Goal: Navigation & Orientation: Find specific page/section

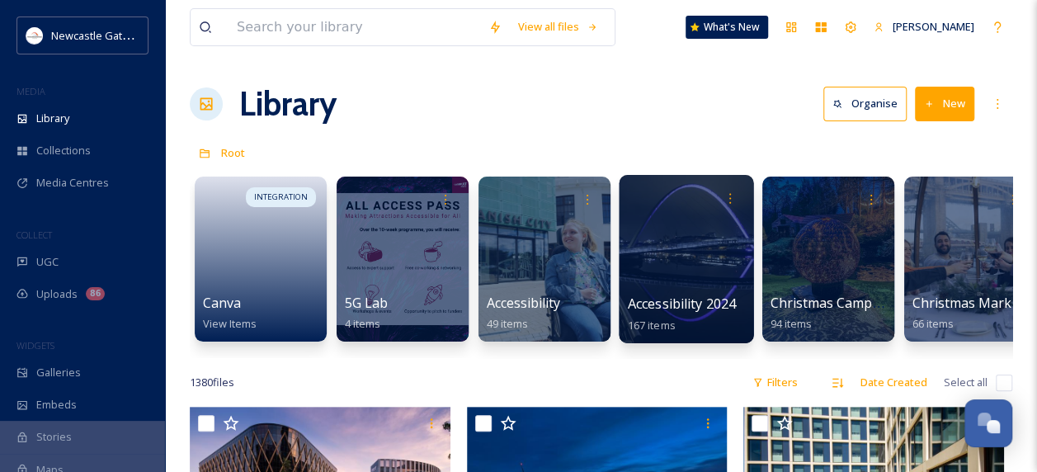
scroll to position [275, 0]
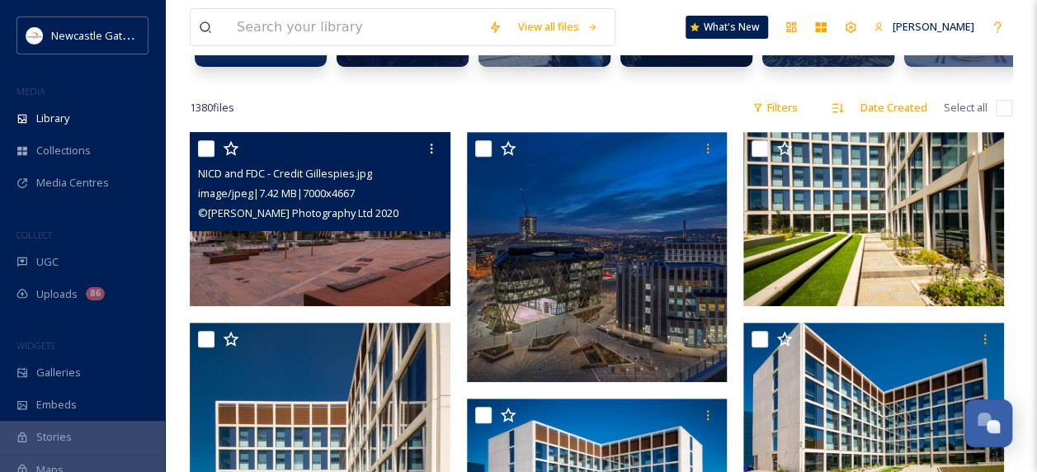
click at [312, 264] on img at bounding box center [320, 219] width 261 height 174
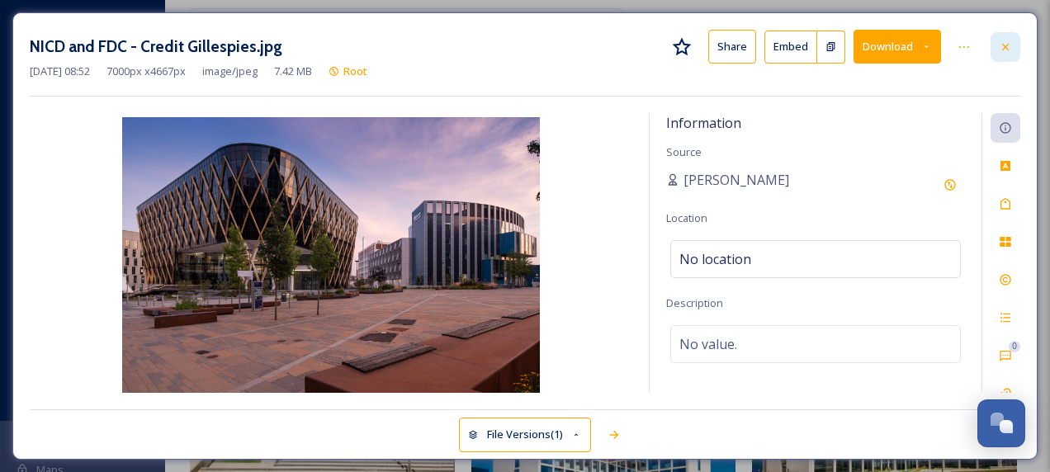
click at [1009, 53] on div at bounding box center [1005, 47] width 30 height 30
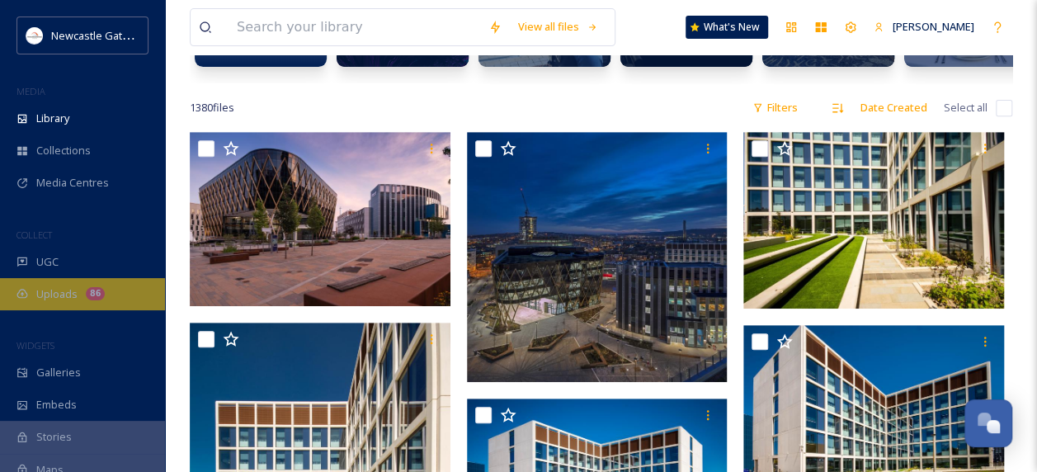
click at [79, 292] on div "Uploads 86" at bounding box center [82, 294] width 165 height 32
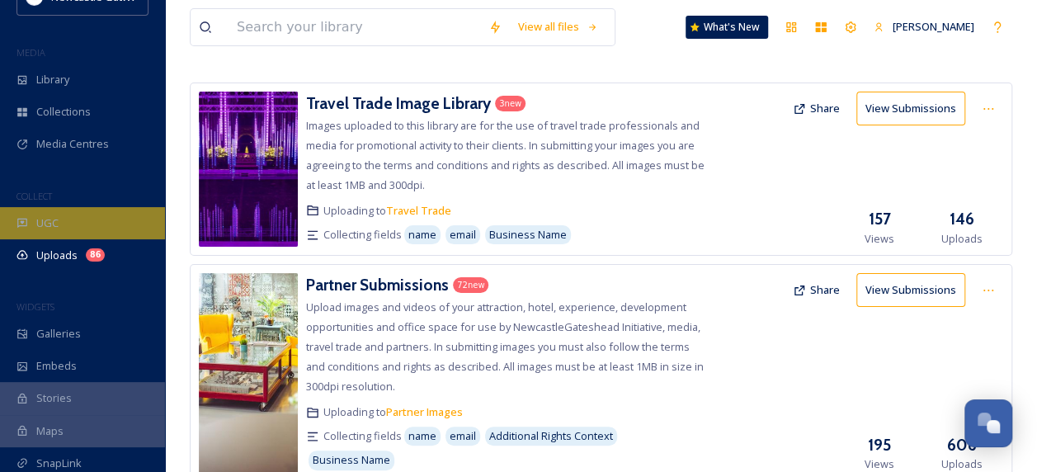
scroll to position [38, 0]
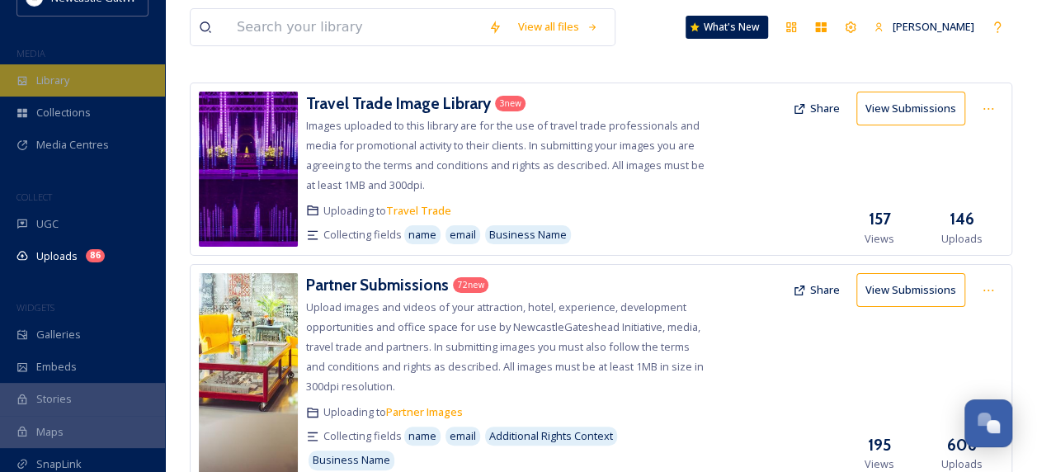
click at [54, 75] on span "Library" at bounding box center [52, 81] width 33 height 16
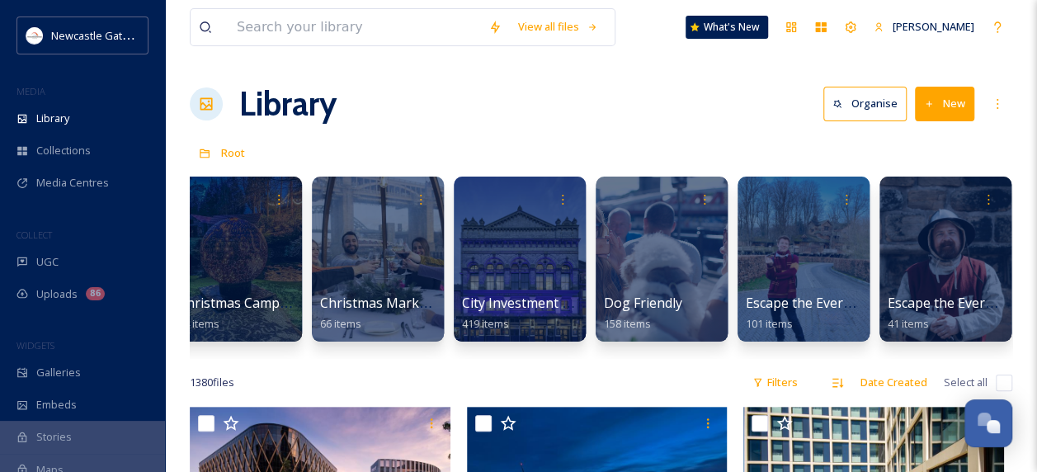
scroll to position [0, 596]
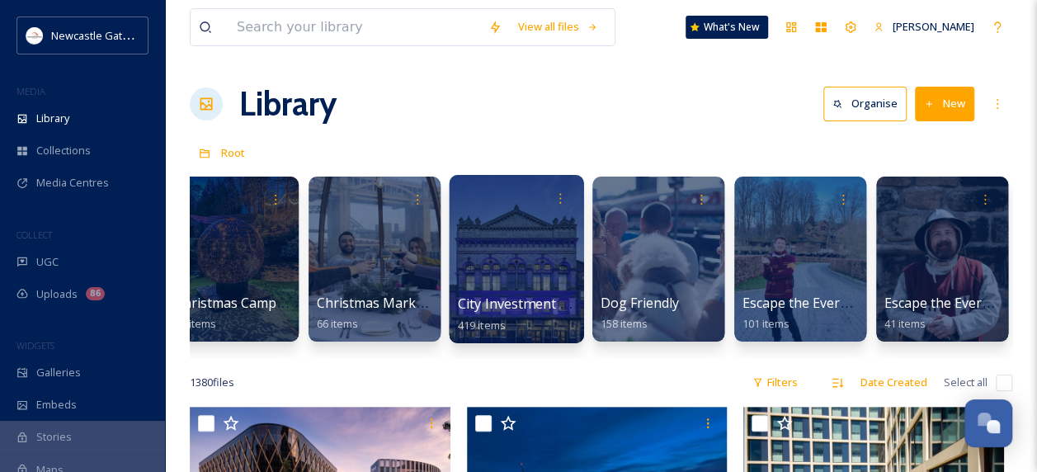
click at [491, 303] on span "City Investment Images" at bounding box center [532, 304] width 149 height 18
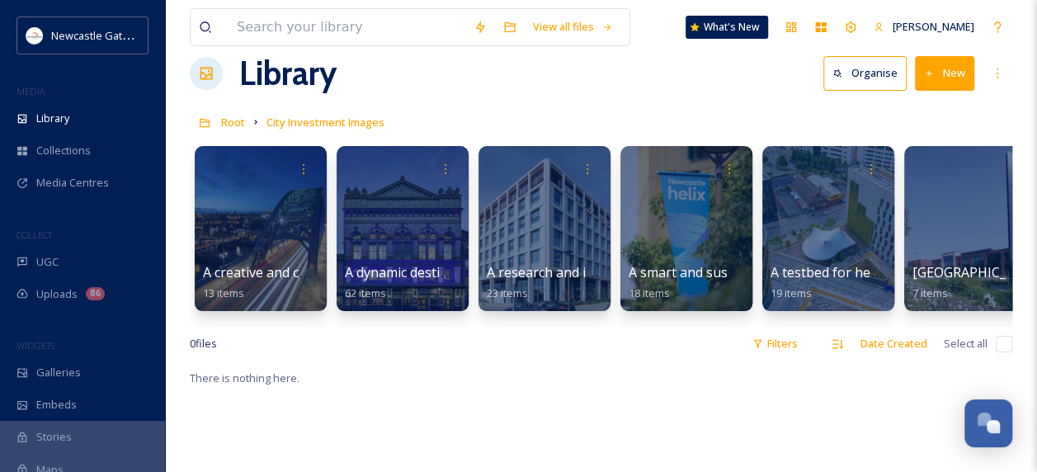
scroll to position [30, 0]
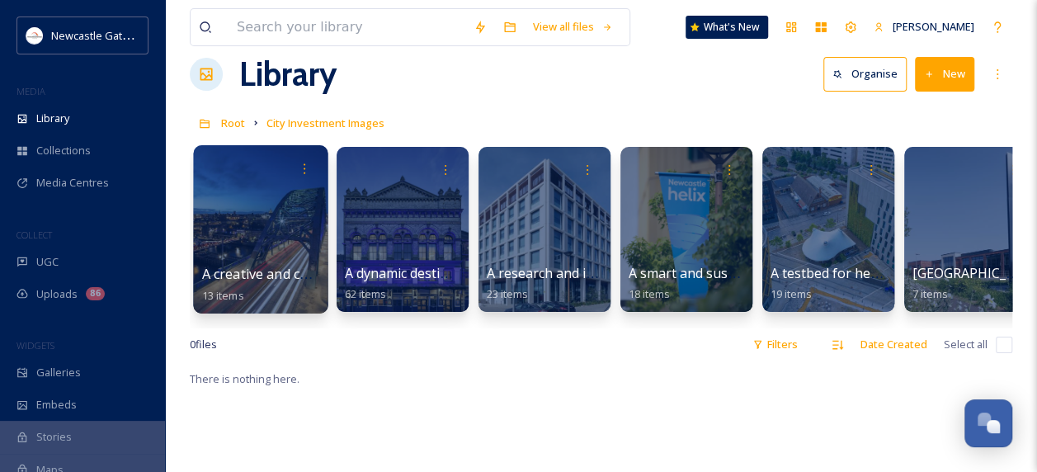
click at [281, 257] on div at bounding box center [260, 229] width 135 height 168
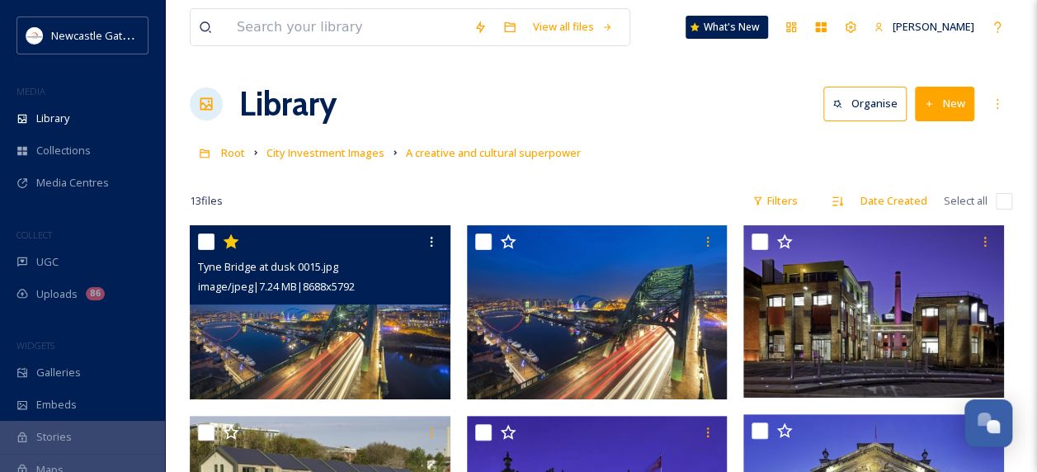
click at [354, 320] on img at bounding box center [320, 312] width 261 height 174
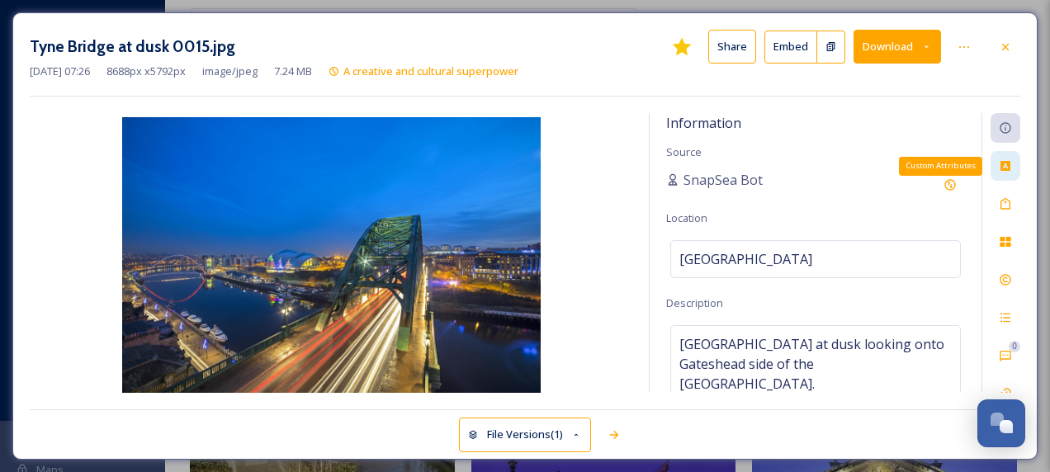
click at [1005, 168] on icon at bounding box center [1005, 166] width 10 height 10
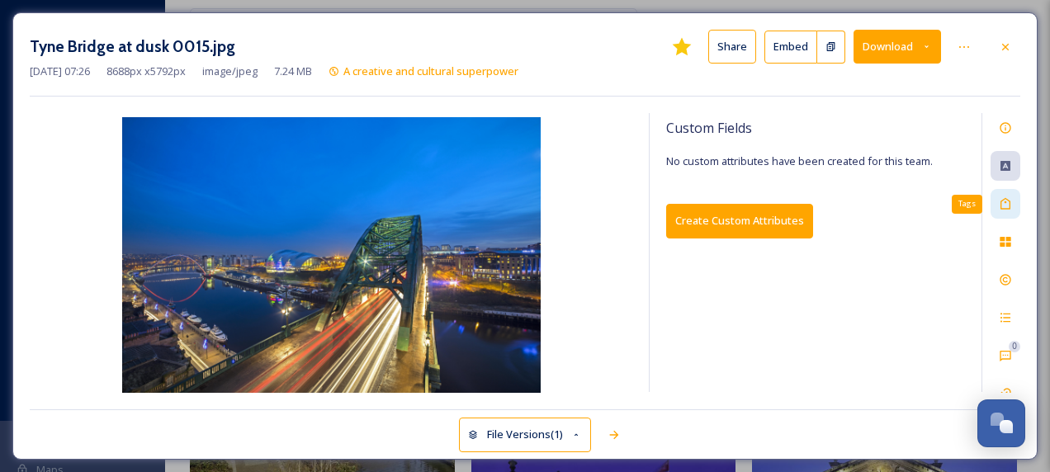
click at [1007, 201] on icon at bounding box center [1005, 203] width 13 height 13
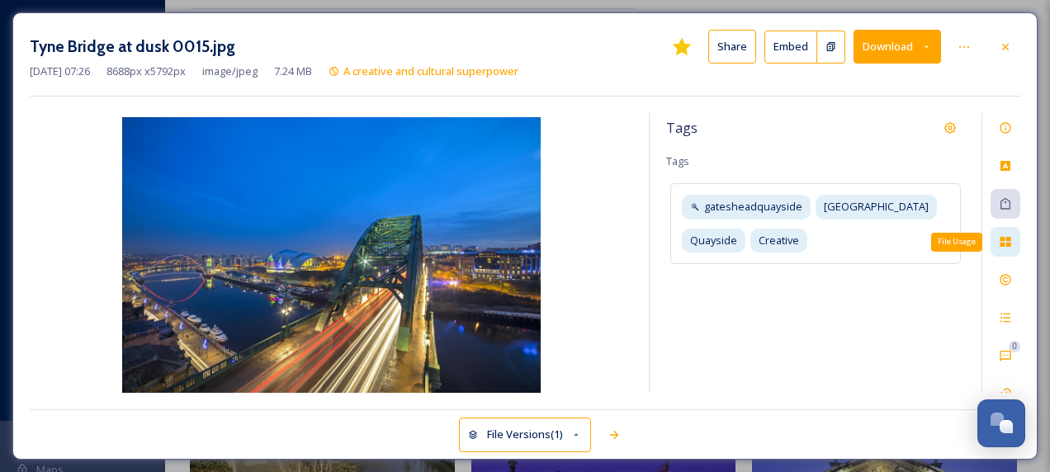
click at [1005, 246] on icon at bounding box center [1005, 241] width 13 height 13
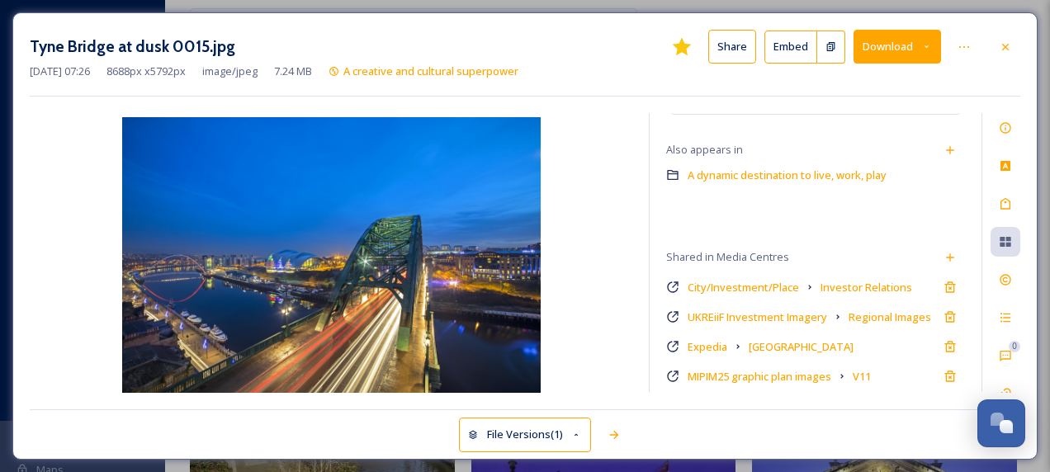
scroll to position [272, 0]
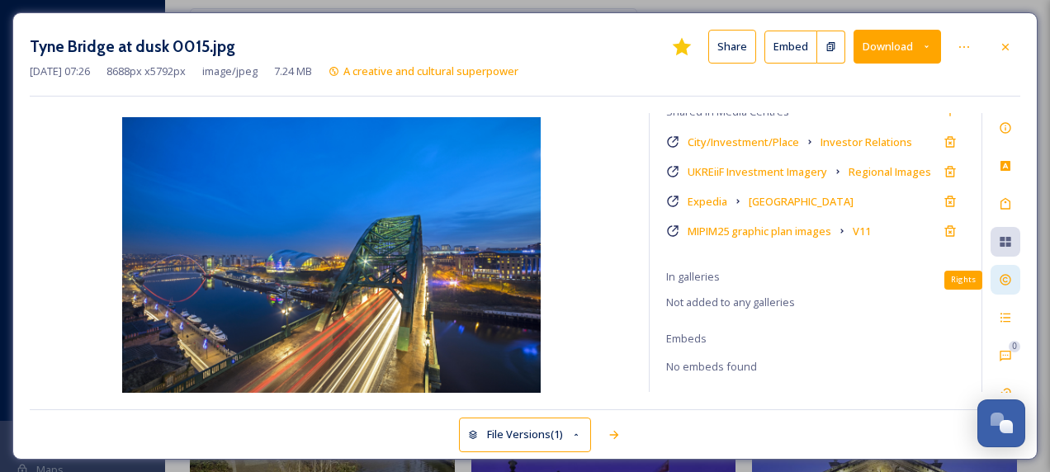
click at [1010, 287] on div "Rights" at bounding box center [1005, 280] width 30 height 30
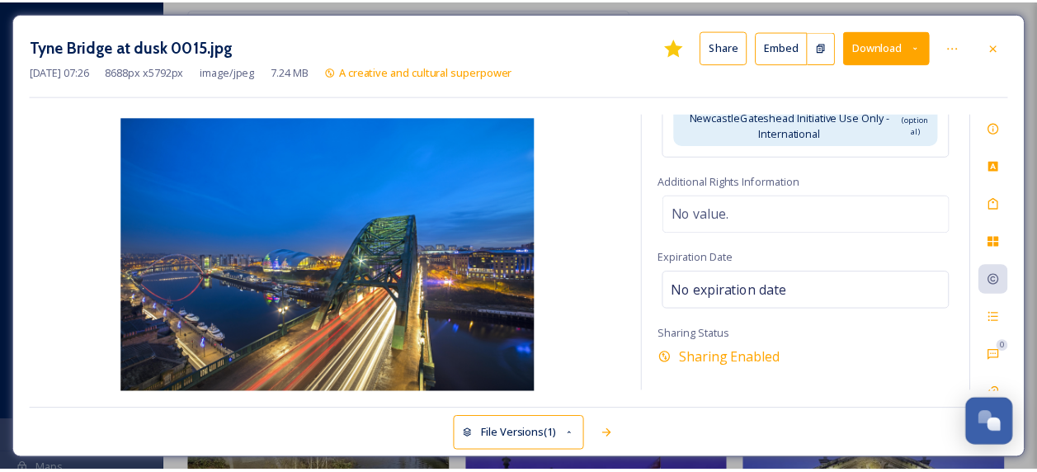
scroll to position [297, 0]
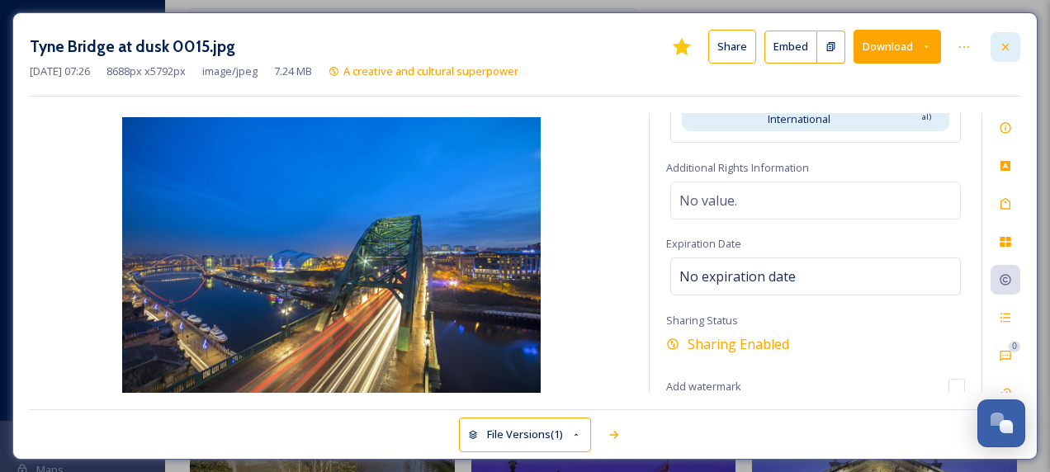
click at [1004, 46] on icon at bounding box center [1005, 46] width 7 height 7
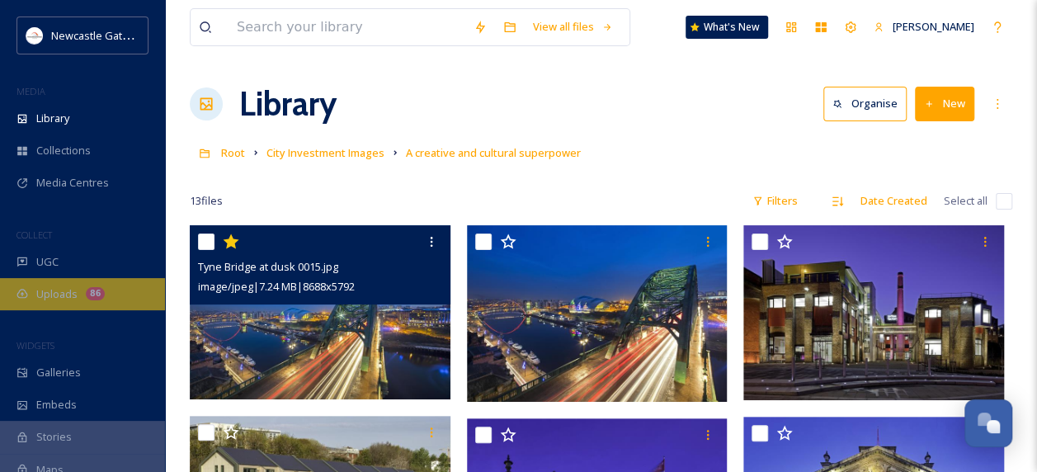
click at [59, 293] on span "Uploads" at bounding box center [56, 294] width 41 height 16
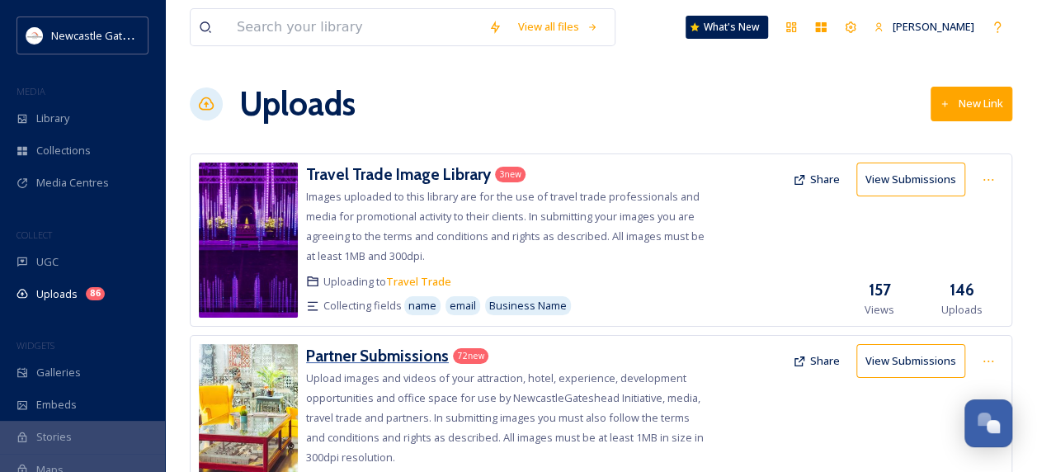
click at [380, 357] on h3 "Partner Submissions" at bounding box center [377, 356] width 143 height 20
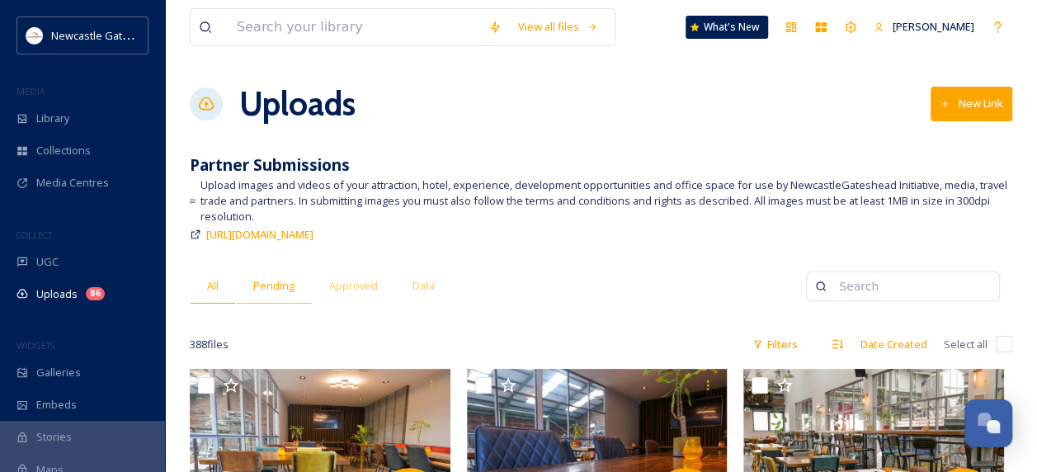
click at [265, 298] on div "Pending" at bounding box center [274, 286] width 76 height 34
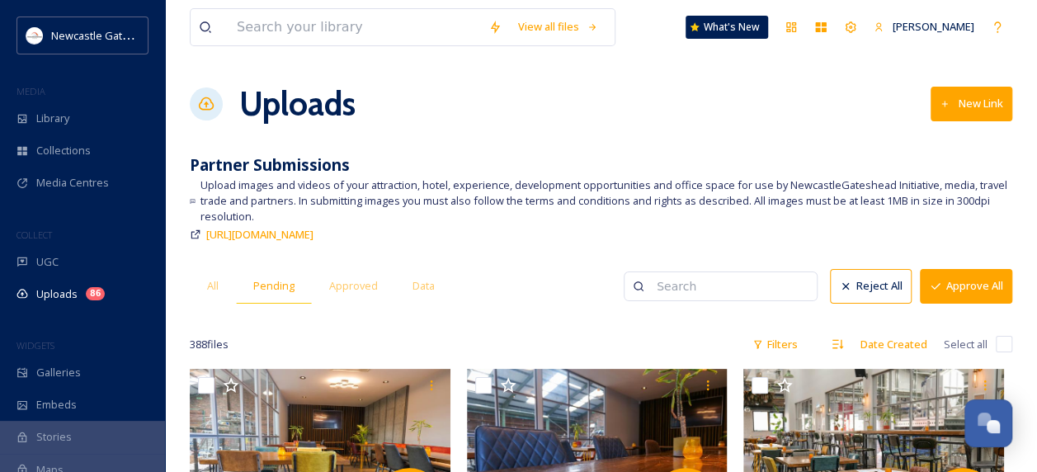
click at [273, 293] on span "Pending" at bounding box center [273, 286] width 41 height 16
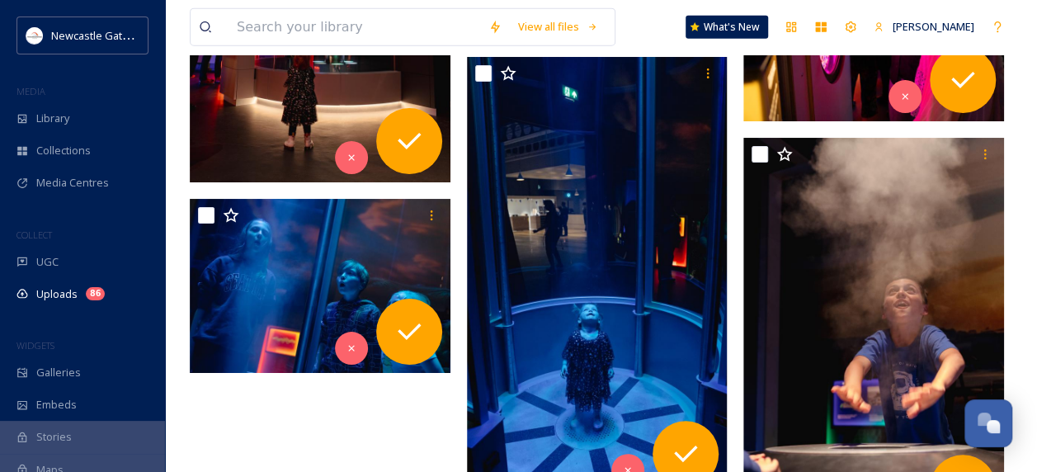
scroll to position [5132, 0]
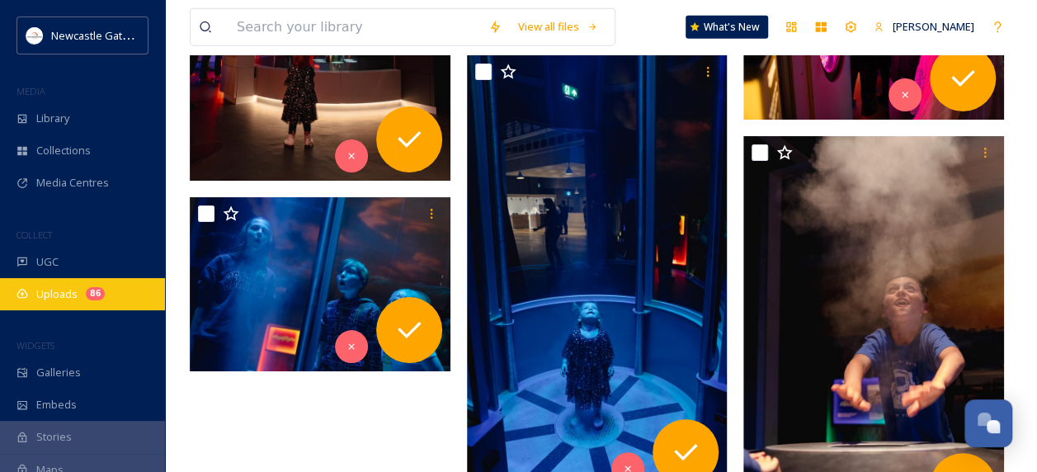
click at [59, 293] on span "Uploads" at bounding box center [56, 294] width 41 height 16
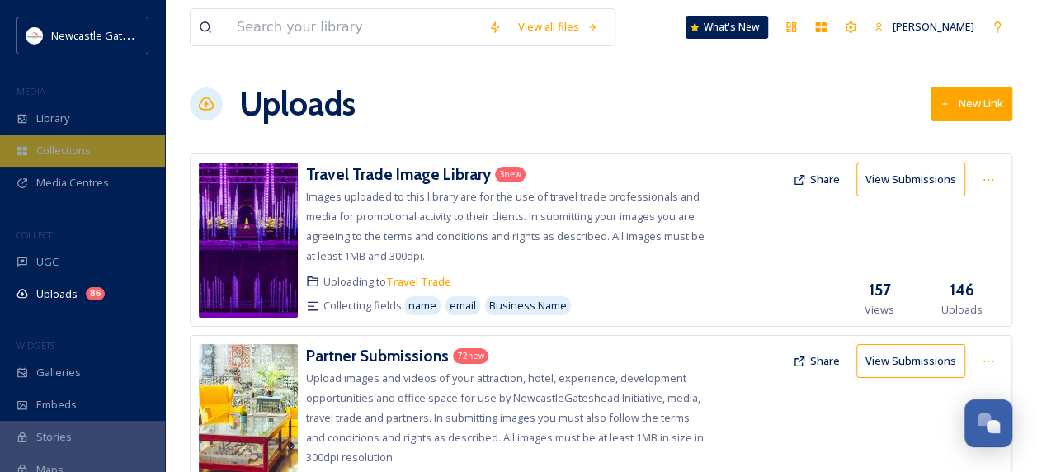
click at [69, 141] on div "Collections" at bounding box center [82, 151] width 165 height 32
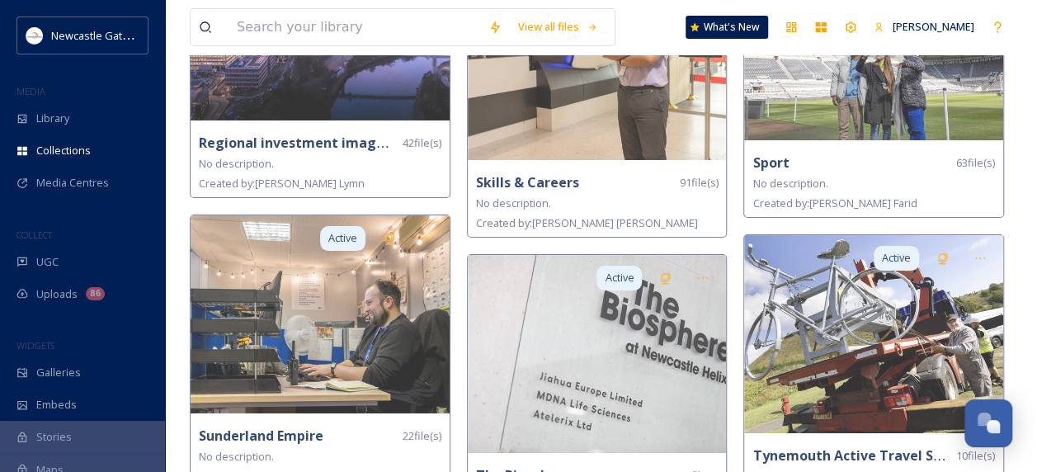
scroll to position [3148, 0]
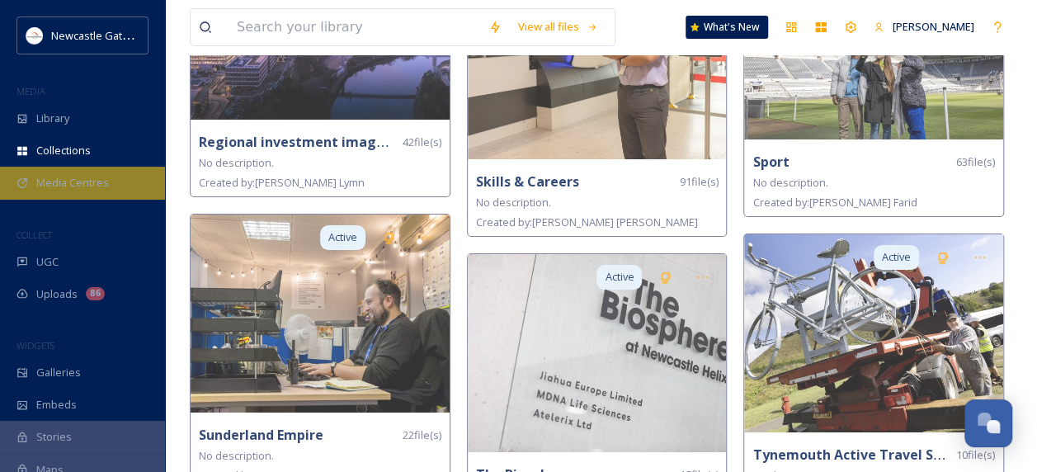
click at [61, 188] on span "Media Centres" at bounding box center [72, 183] width 73 height 16
